Goal: Information Seeking & Learning: Learn about a topic

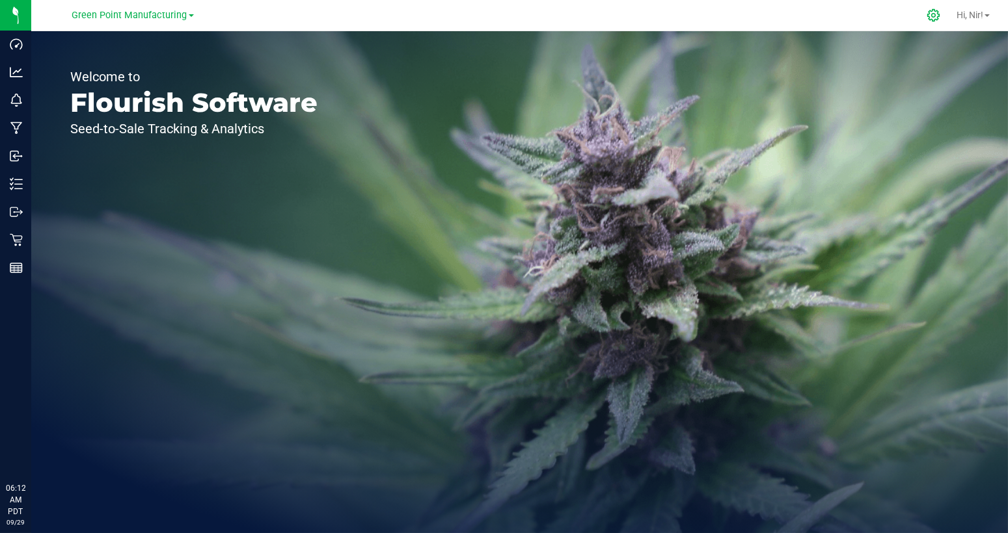
click at [932, 10] on icon at bounding box center [933, 15] width 14 height 14
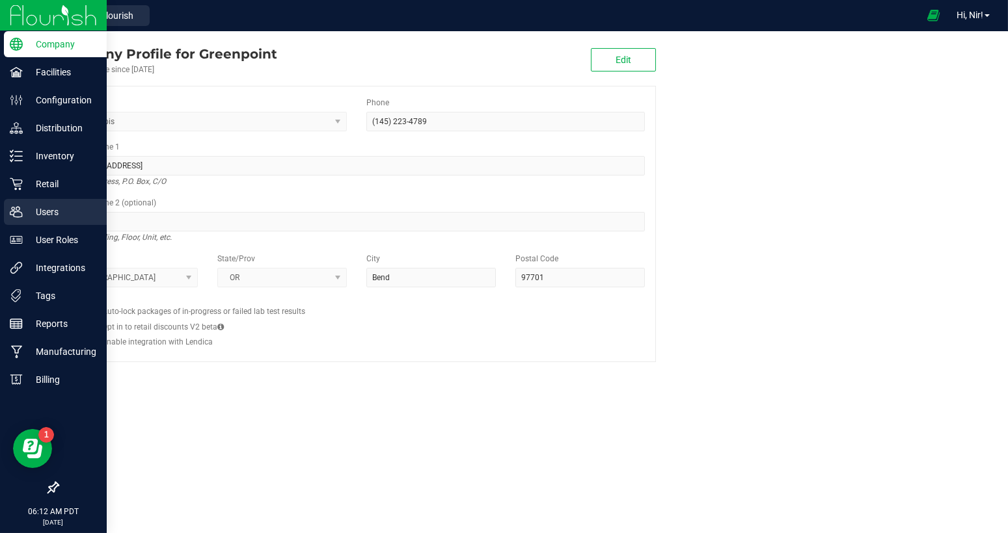
click at [49, 208] on p "Users" at bounding box center [62, 212] width 78 height 16
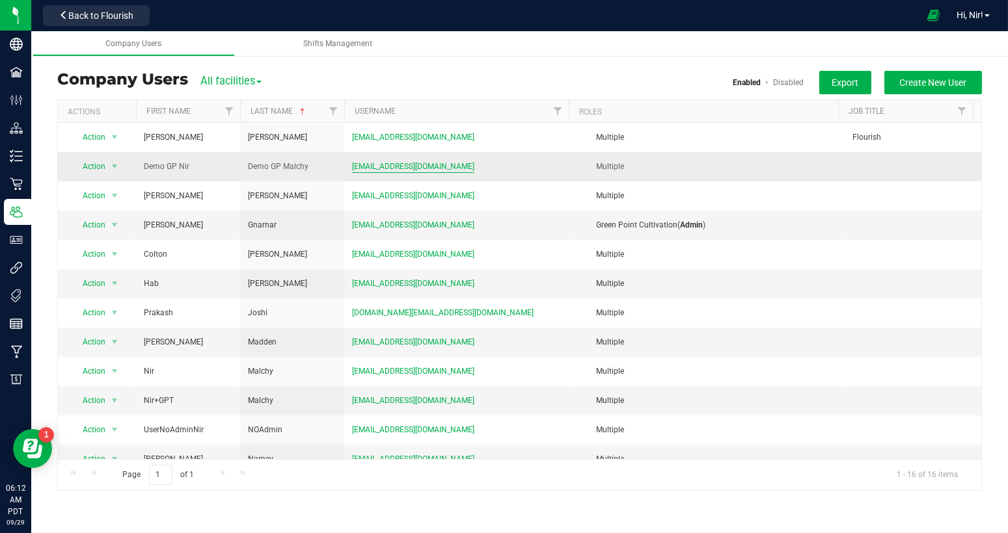
click at [379, 167] on span "nir.malchy@gmail.com" at bounding box center [413, 167] width 122 height 12
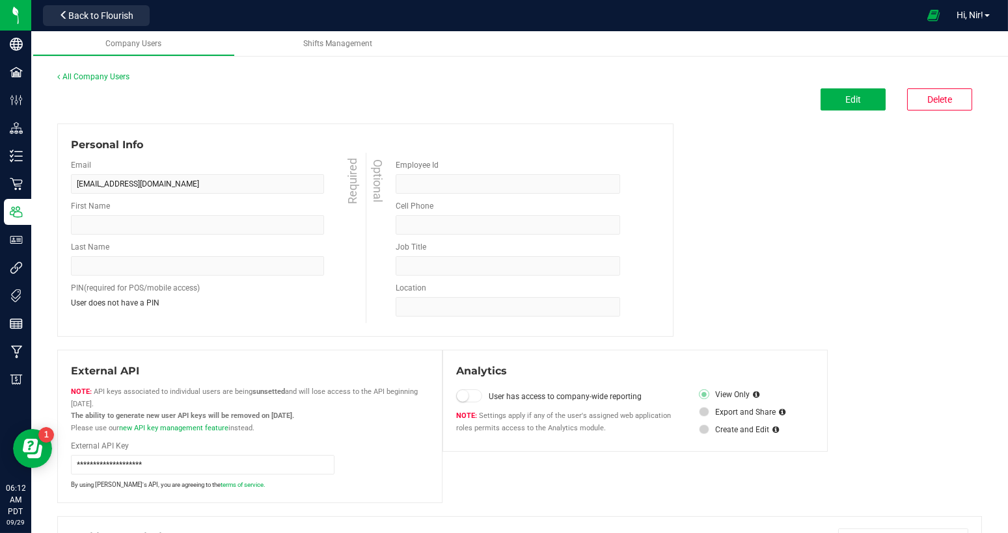
type input "Demo GP Nir"
type input "Demo GP Malchy"
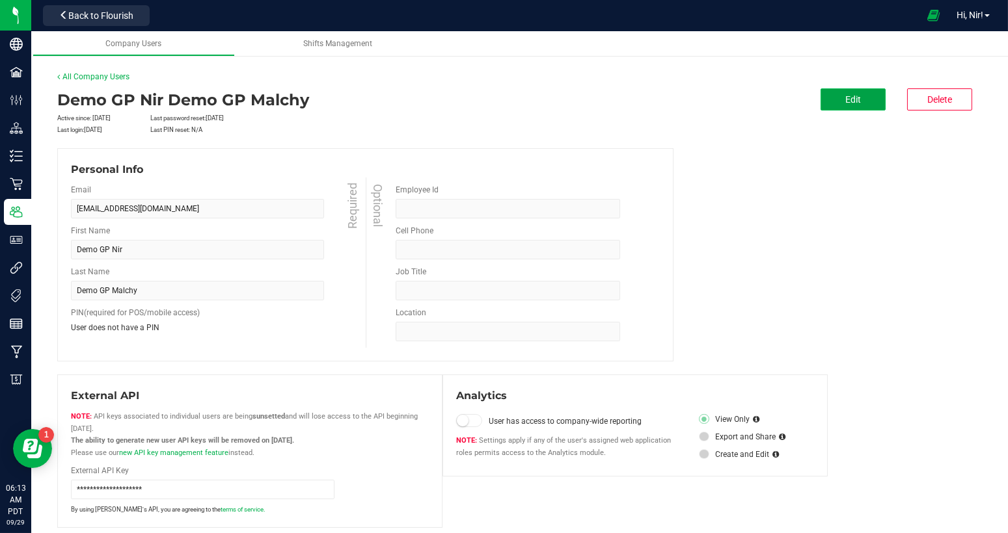
click at [820, 103] on button "Edit" at bounding box center [852, 99] width 65 height 22
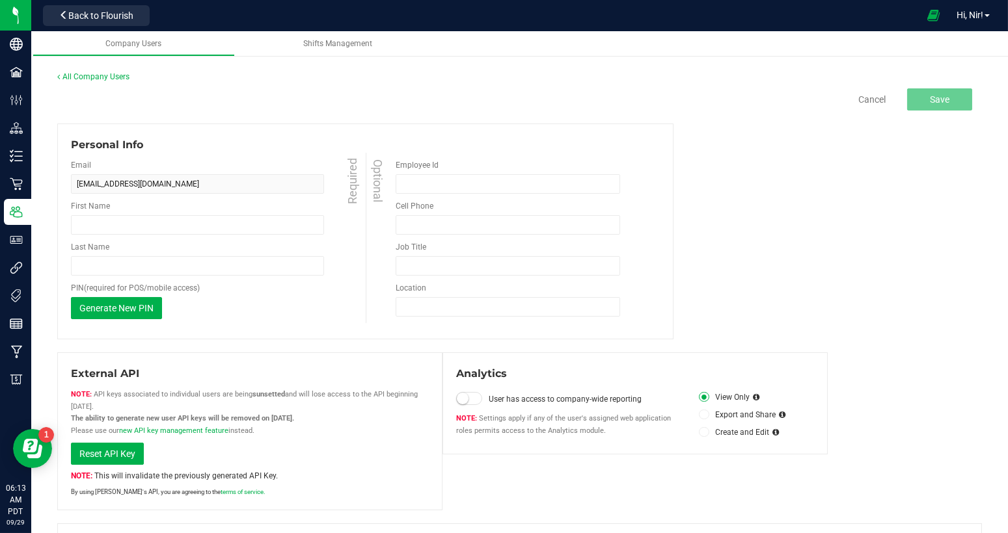
type input "Demo GP Nir"
type input "Demo GP Malchy"
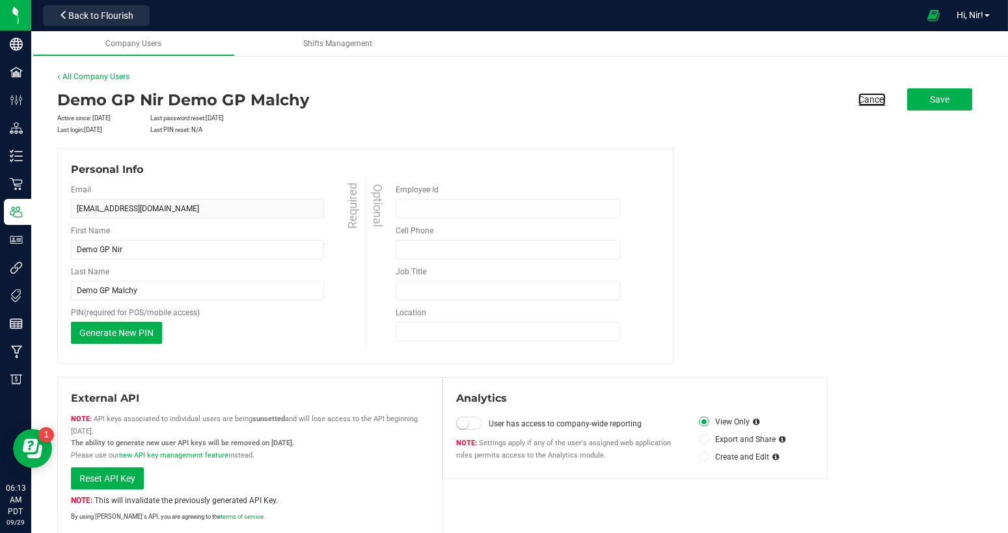
click at [862, 97] on link "Cancel" at bounding box center [871, 99] width 27 height 13
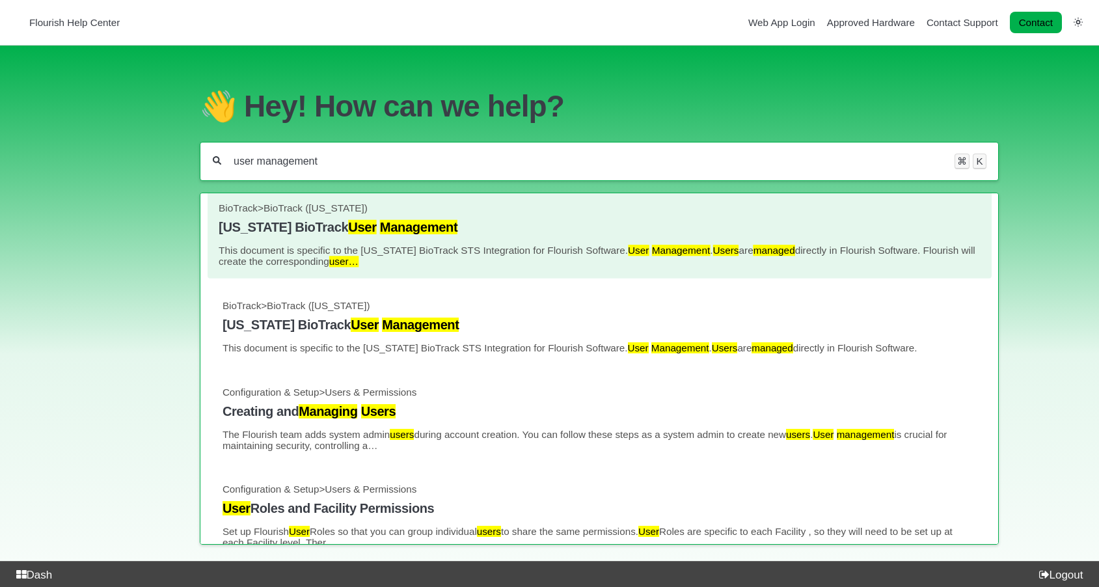
scroll to position [14, 0]
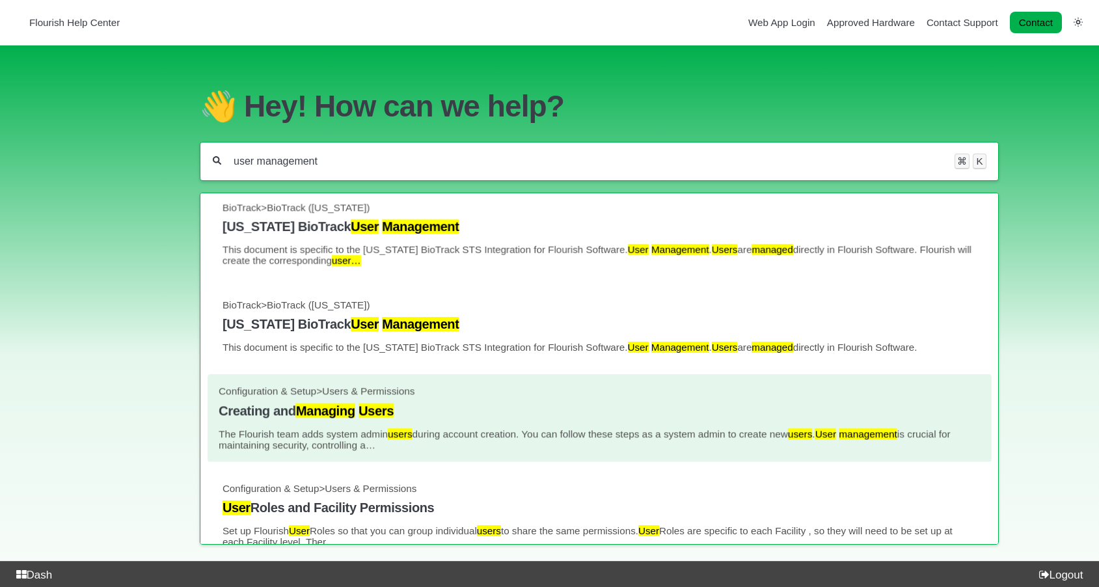
type input "user management"
click at [416, 409] on h4 "Creating and Managing Users" at bounding box center [599, 410] width 761 height 15
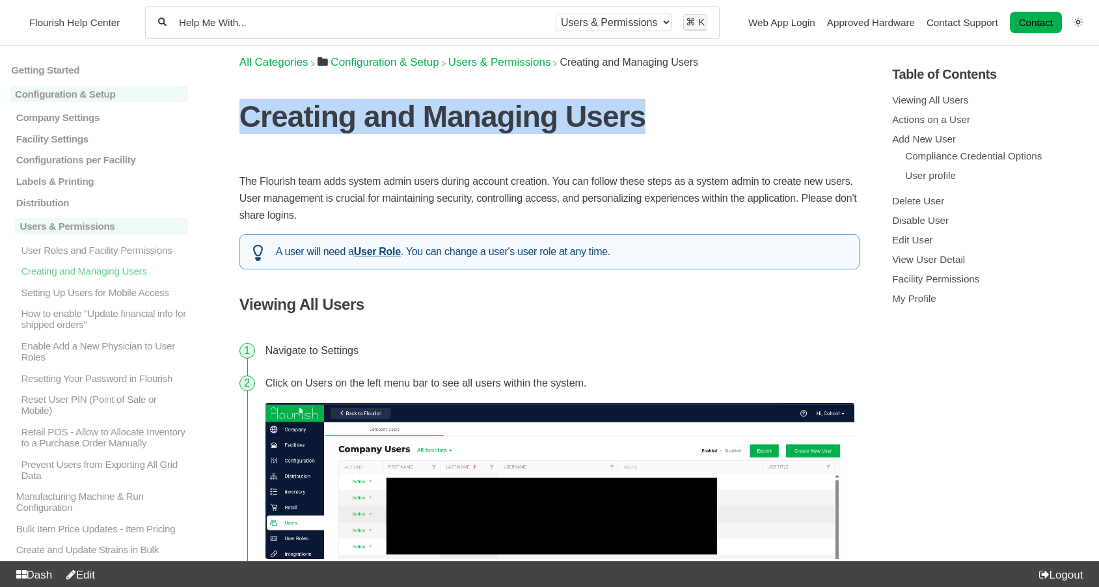
drag, startPoint x: 554, startPoint y: 125, endPoint x: 240, endPoint y: 122, distance: 313.5
click at [240, 122] on h1 "Creating and Managing Users" at bounding box center [549, 116] width 620 height 35
copy h1 "Creating and Managing Users"
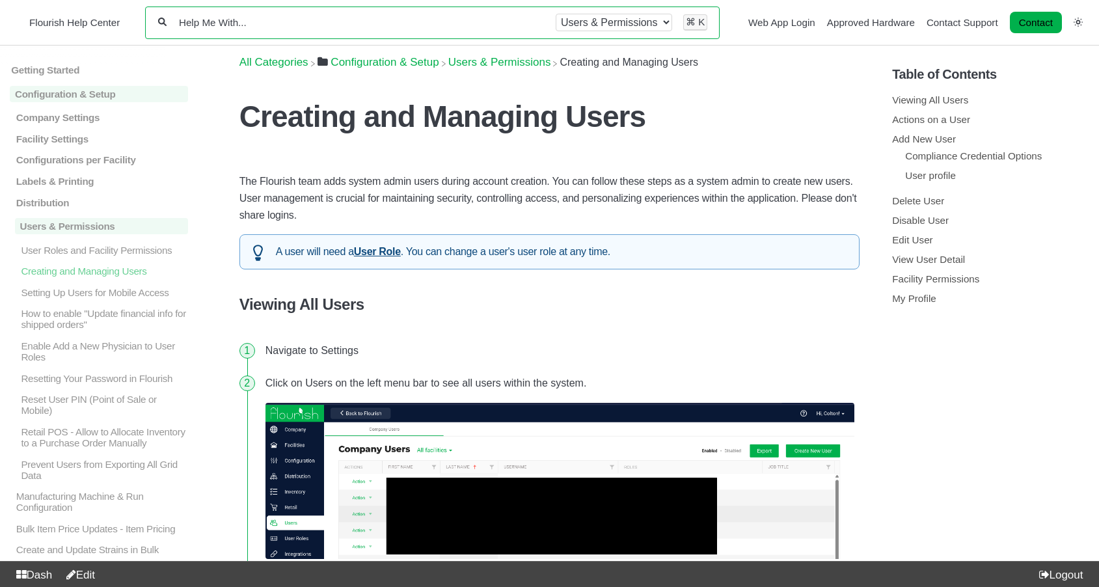
click at [350, 24] on input "Help Me With..." at bounding box center [361, 22] width 367 height 12
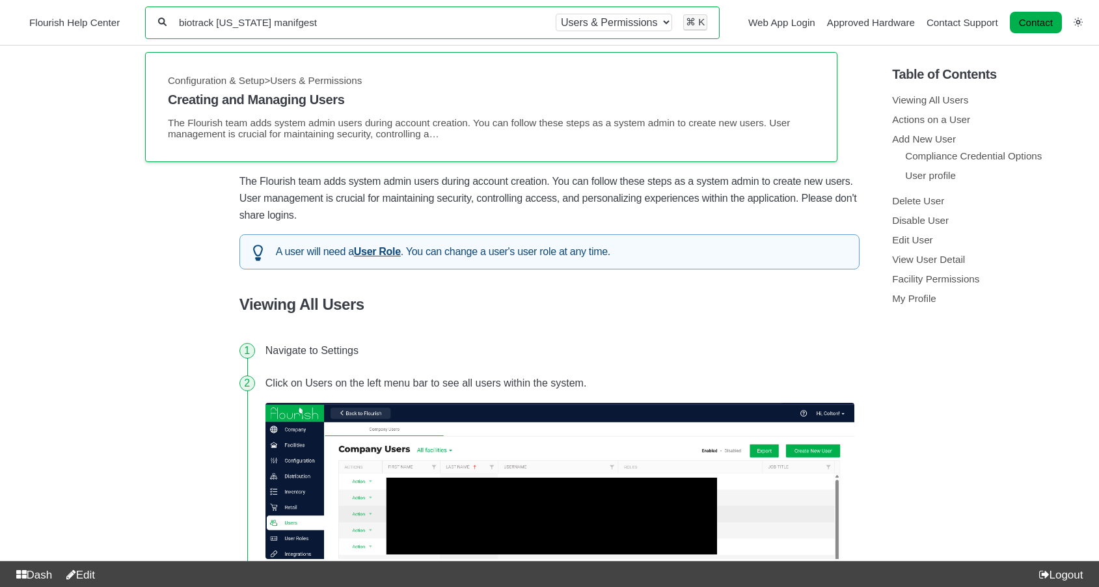
type input "biotrack florida manifgest"
